Goal: Task Accomplishment & Management: Manage account settings

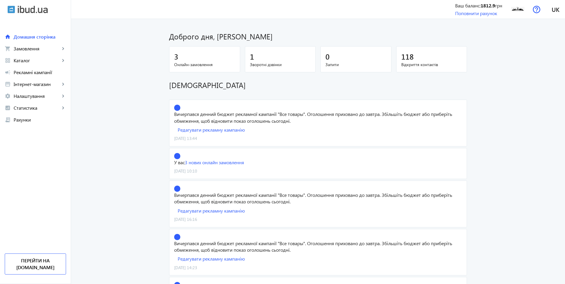
scroll to position [15, 0]
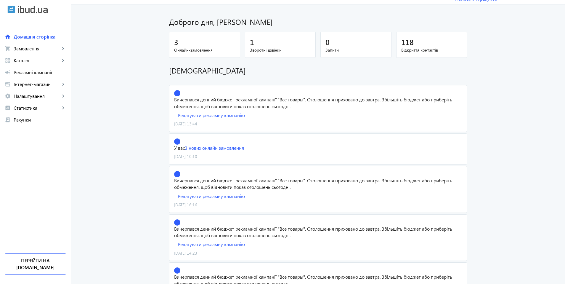
click at [187, 46] on div "3" at bounding box center [204, 42] width 61 height 10
click at [71, 50] on main "Доброго дня, [PERSON_NAME] 3 Онлайн-замовлення 1 Зворотні дзвінки 0 Запити 118 …" at bounding box center [318, 181] width 494 height 339
click at [58, 44] on link "shopping_cart Замовлення keyboard_arrow_right" at bounding box center [35, 49] width 71 height 12
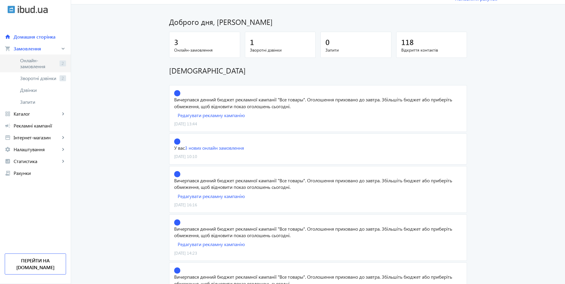
click at [55, 61] on span "Онлайн-замовлення" at bounding box center [38, 63] width 37 height 12
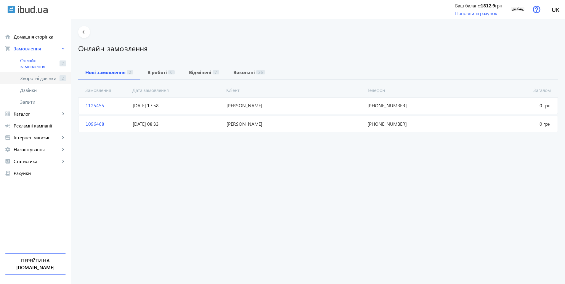
click at [47, 79] on span "Зворотні дзвінки" at bounding box center [38, 78] width 37 height 6
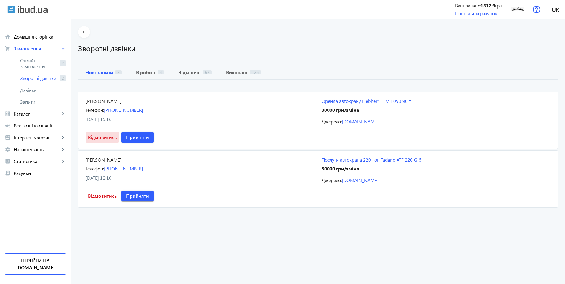
click at [117, 134] on span "Відмовитись" at bounding box center [102, 137] width 29 height 7
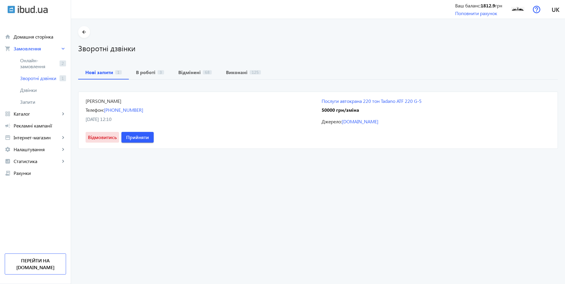
click at [117, 134] on span "Відмовитись" at bounding box center [102, 137] width 29 height 7
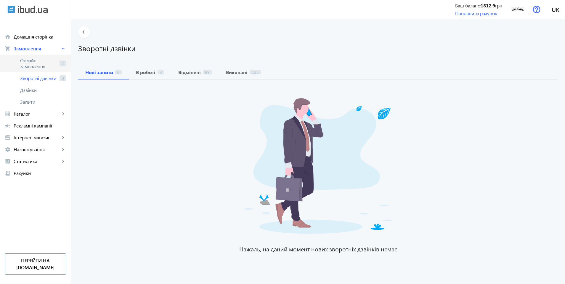
click at [54, 67] on span "Онлайн-замовлення" at bounding box center [38, 63] width 37 height 12
